Goal: Information Seeking & Learning: Learn about a topic

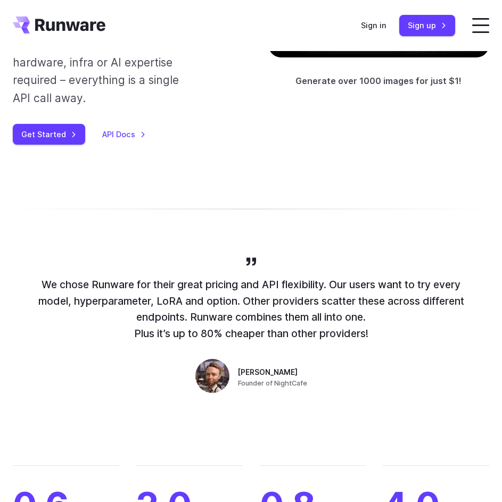
click at [479, 33] on span at bounding box center [480, 32] width 17 height 2
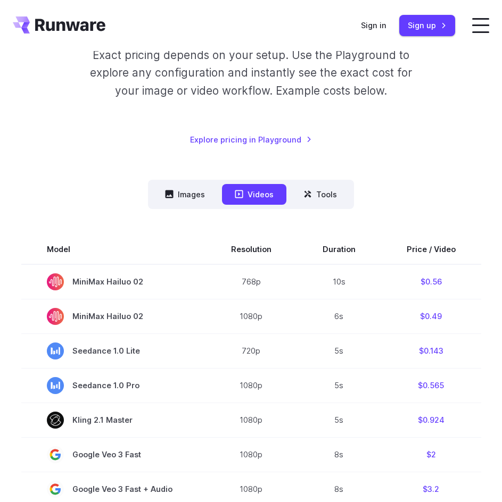
scroll to position [160, 0]
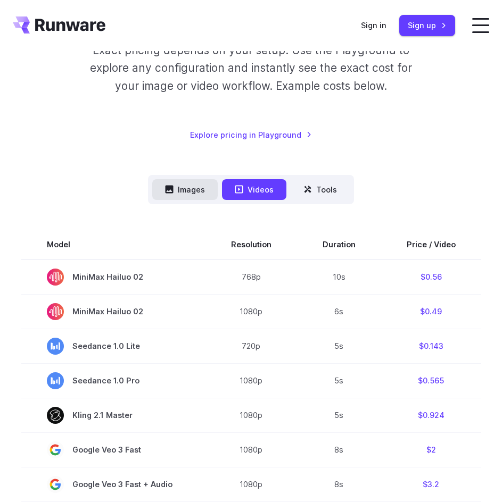
click at [206, 189] on button "Images" at bounding box center [184, 189] width 65 height 21
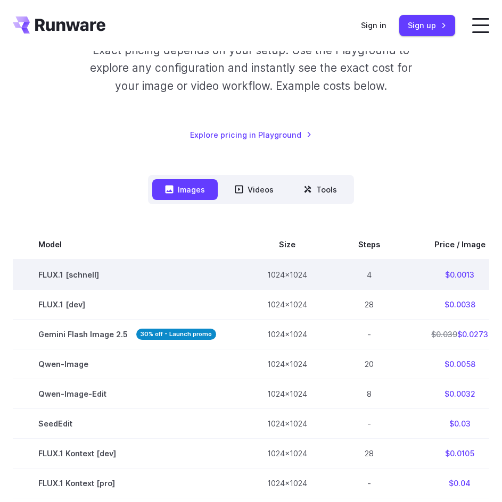
click at [84, 271] on td "FLUX.1 [schnell]" at bounding box center [127, 275] width 229 height 30
